Goal: Task Accomplishment & Management: Manage account settings

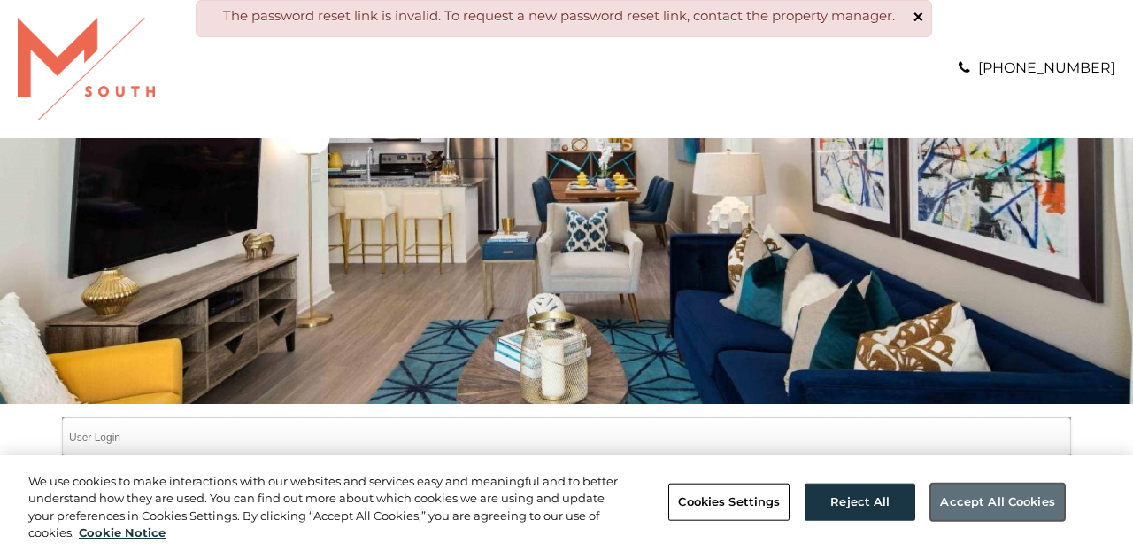
click at [996, 506] on button "Accept All Cookies" at bounding box center [997, 501] width 134 height 37
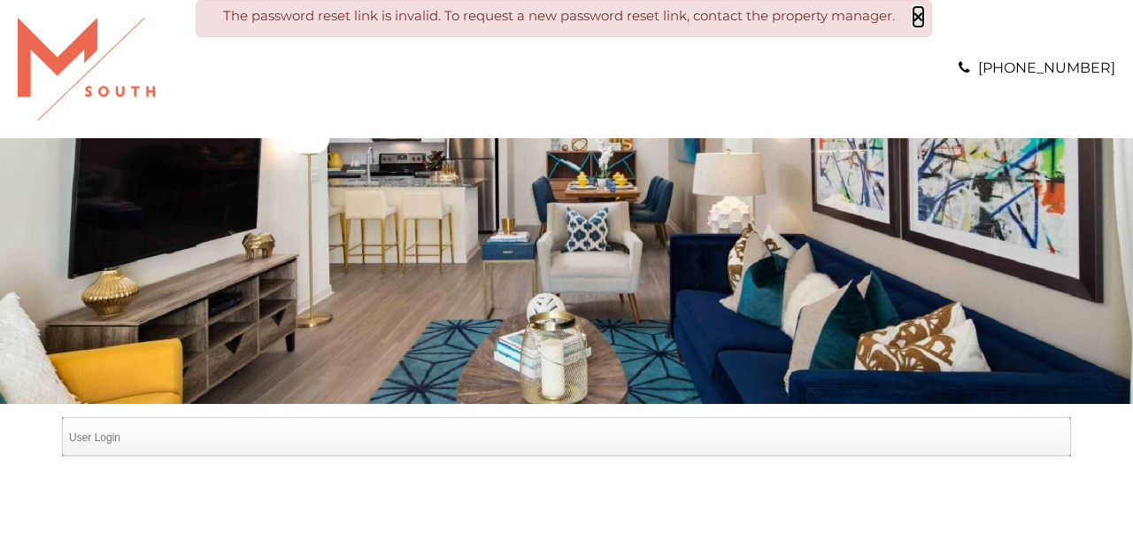
click at [922, 19] on span "×" at bounding box center [919, 16] width 11 height 19
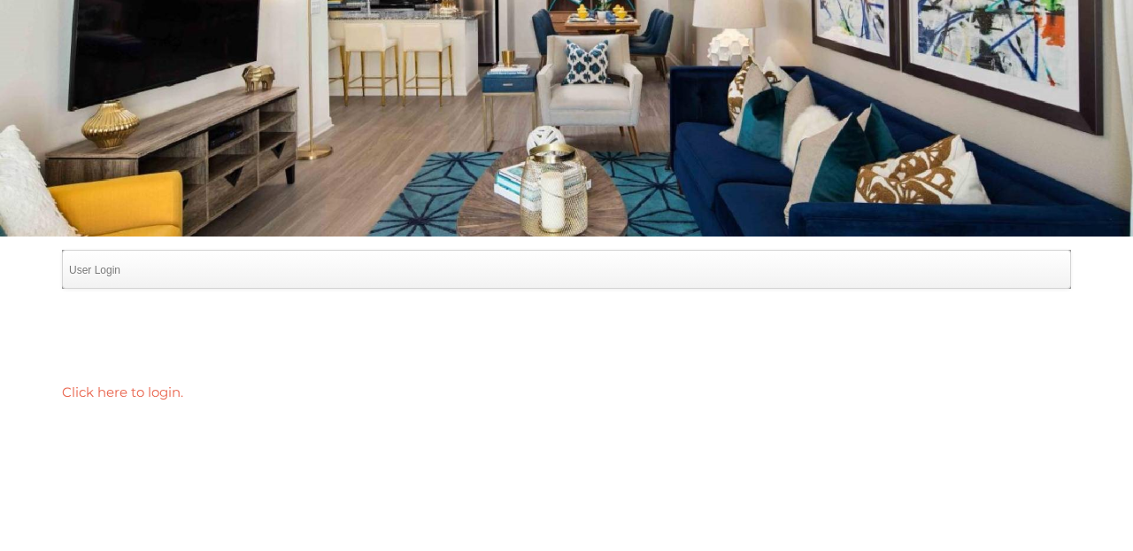
scroll to position [142, 0]
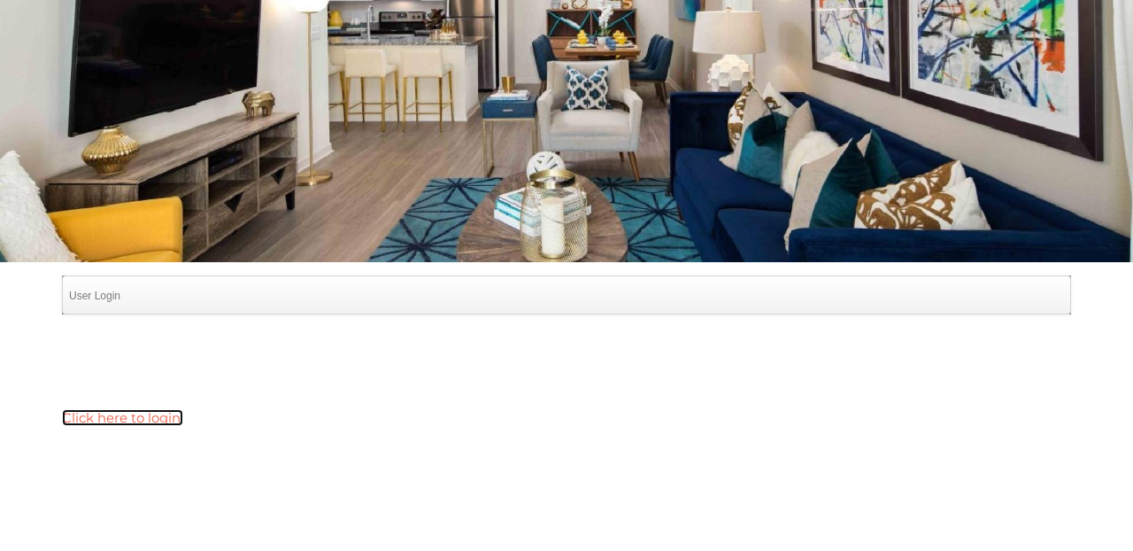
click at [115, 414] on link "Click here to login." at bounding box center [122, 417] width 121 height 17
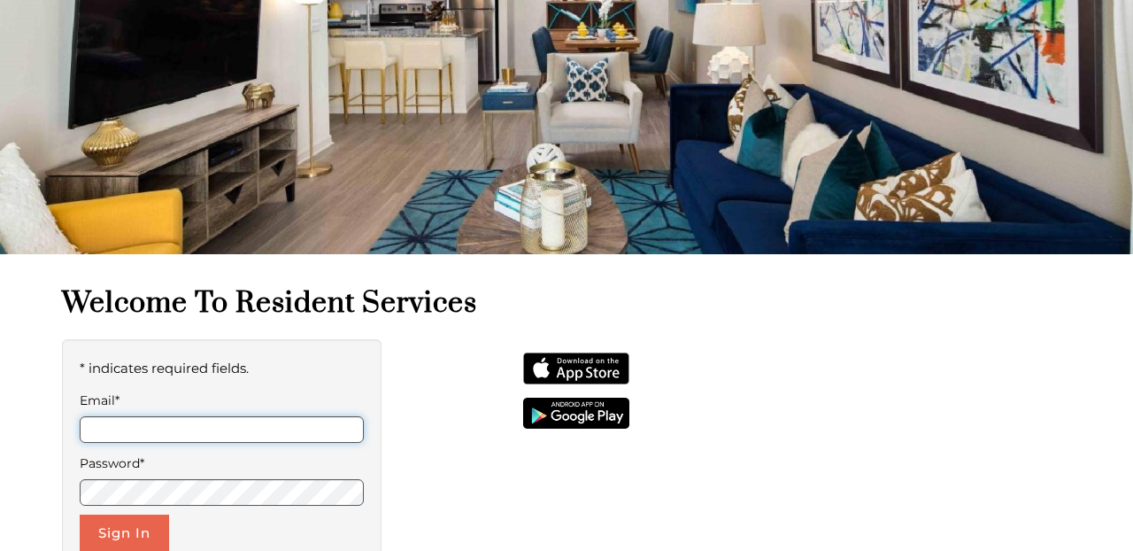
scroll to position [177, 0]
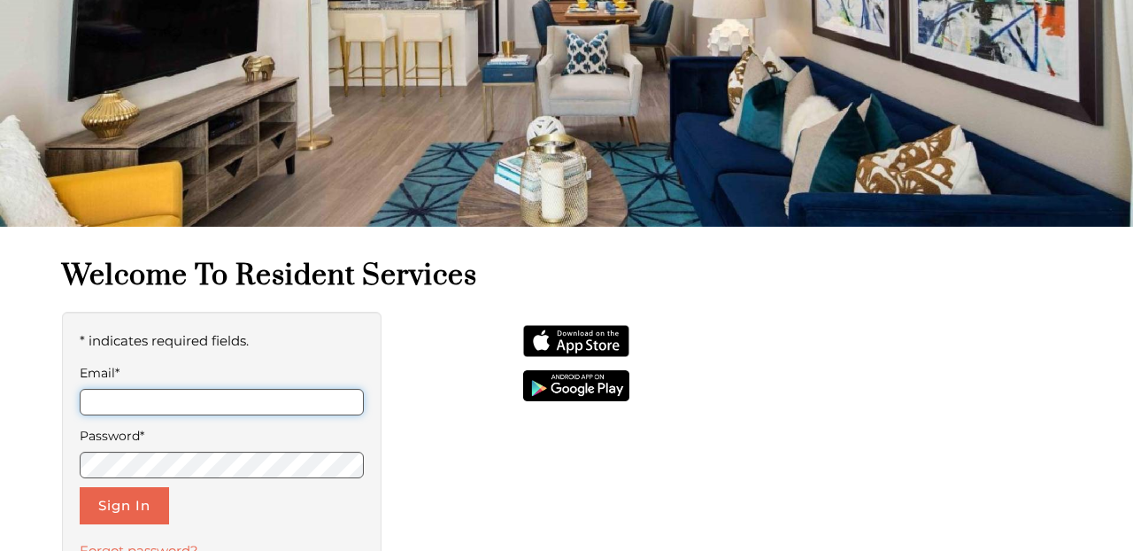
click at [134, 412] on input "Email*" at bounding box center [222, 402] width 284 height 27
type input "**********"
click at [112, 535] on div "**********" at bounding box center [222, 462] width 320 height 301
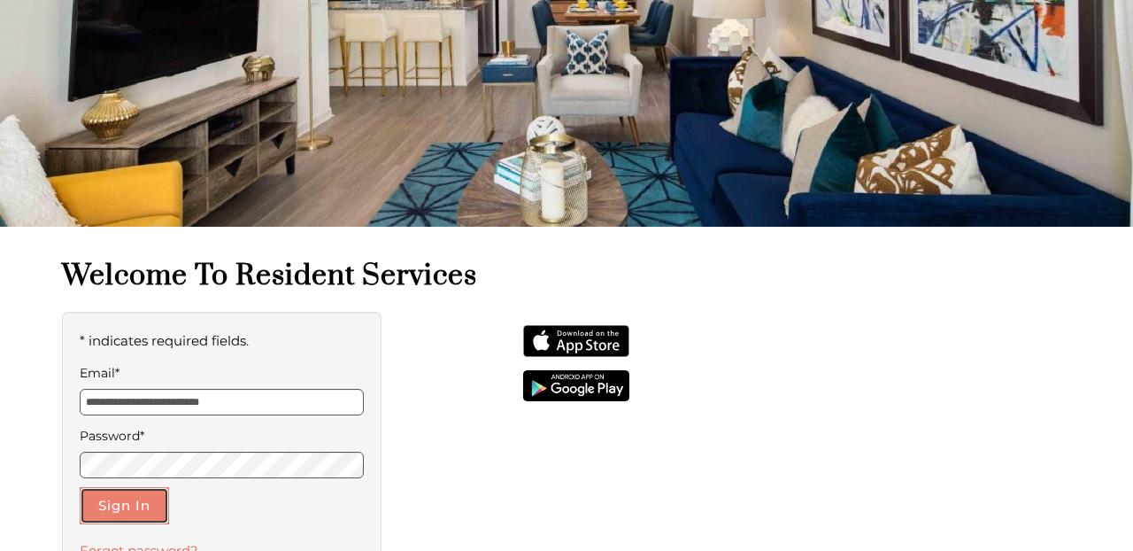
click at [115, 505] on button "Sign In" at bounding box center [124, 505] width 89 height 37
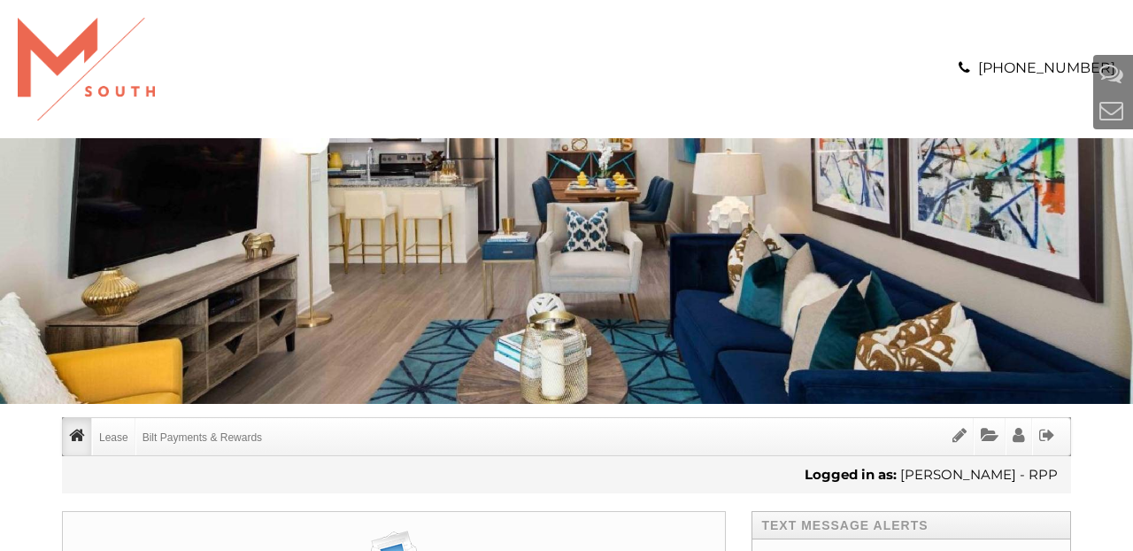
click at [520, 317] on img "banner" at bounding box center [566, 271] width 1133 height 266
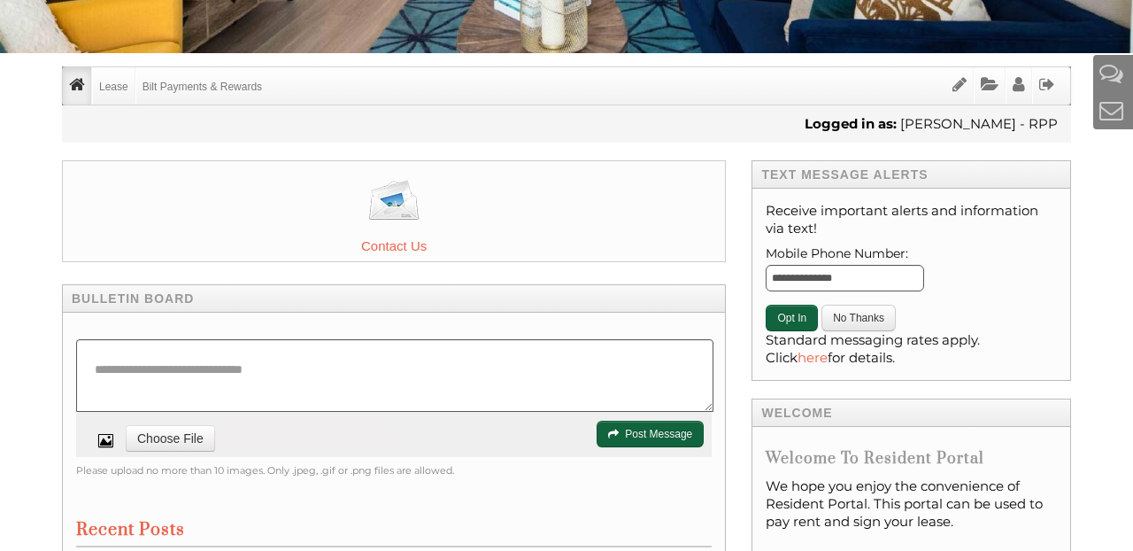
scroll to position [354, 0]
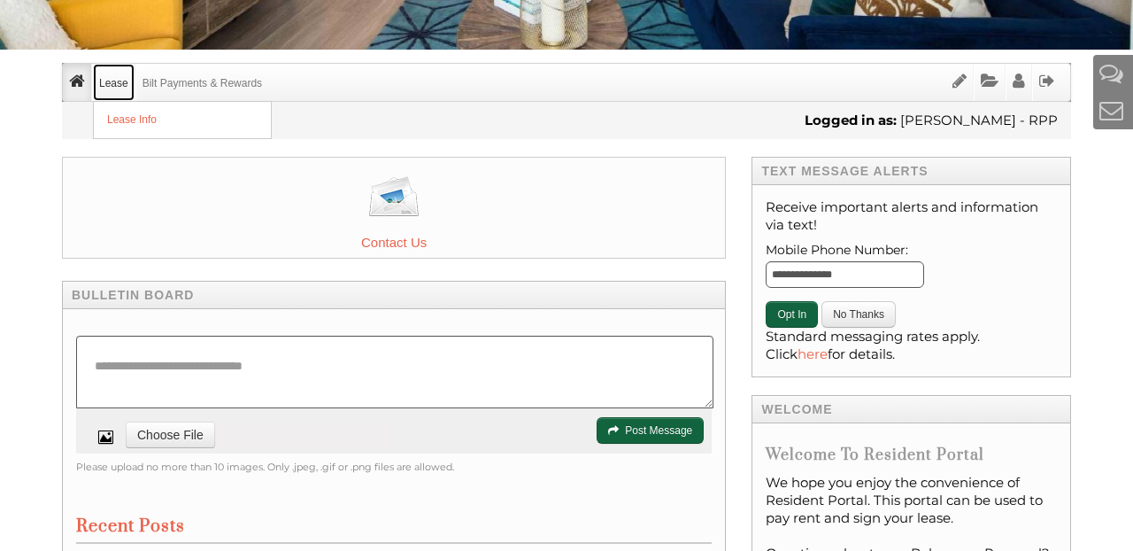
click at [109, 79] on link "Lease" at bounding box center [114, 82] width 42 height 37
click at [127, 118] on link "Lease Info" at bounding box center [182, 120] width 177 height 36
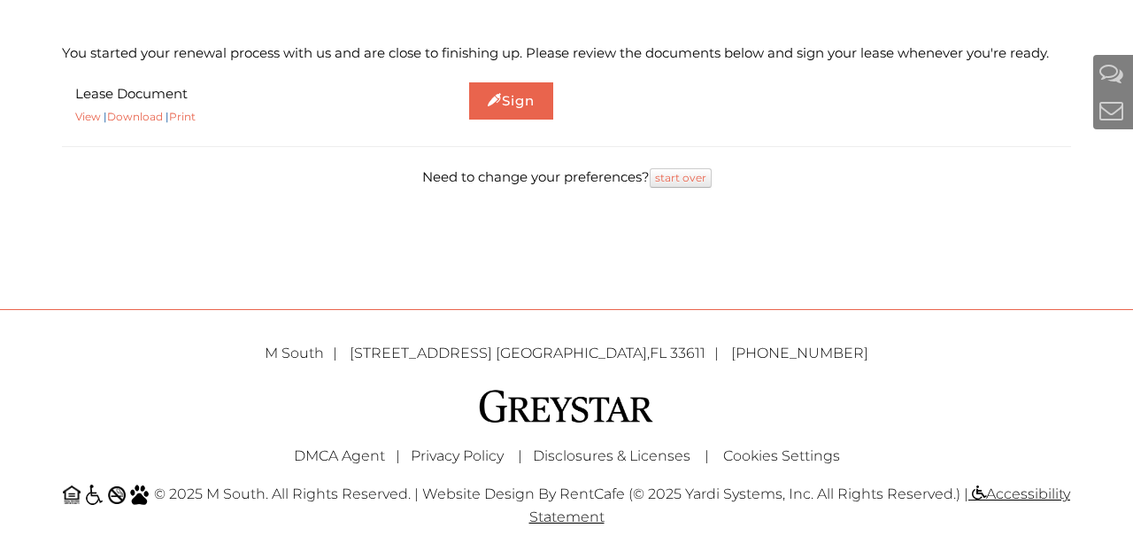
scroll to position [568, 0]
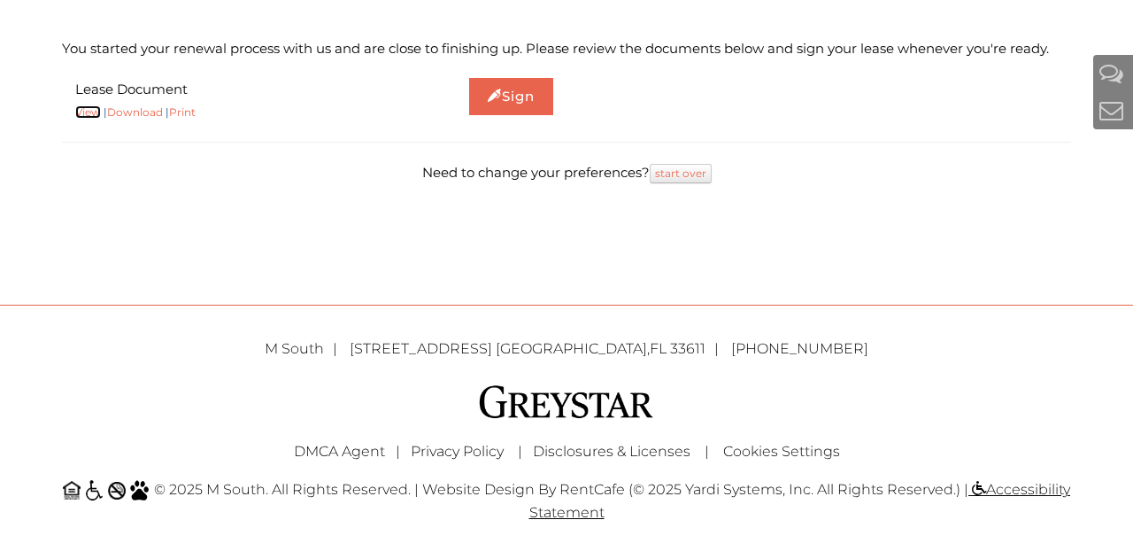
click at [89, 110] on link "View" at bounding box center [88, 111] width 26 height 13
